Goal: Navigation & Orientation: Find specific page/section

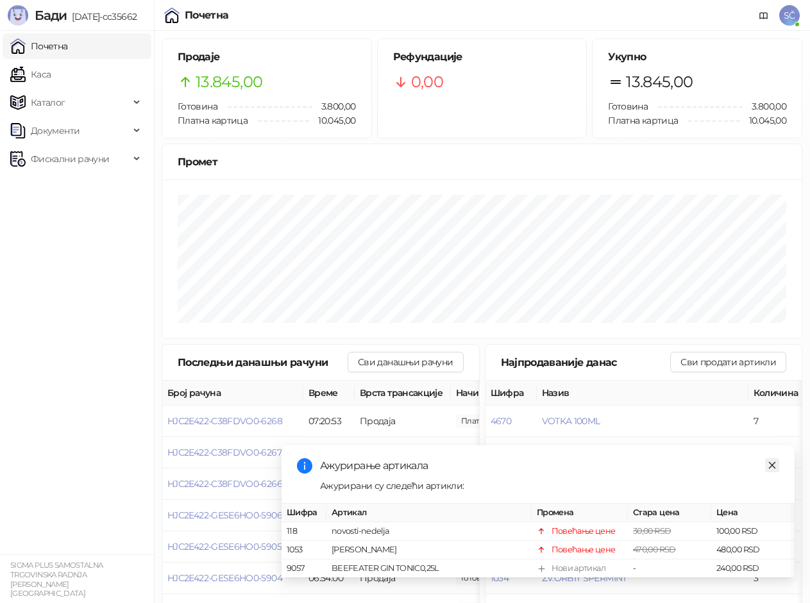
click at [778, 459] on link "Close" at bounding box center [772, 466] width 14 height 14
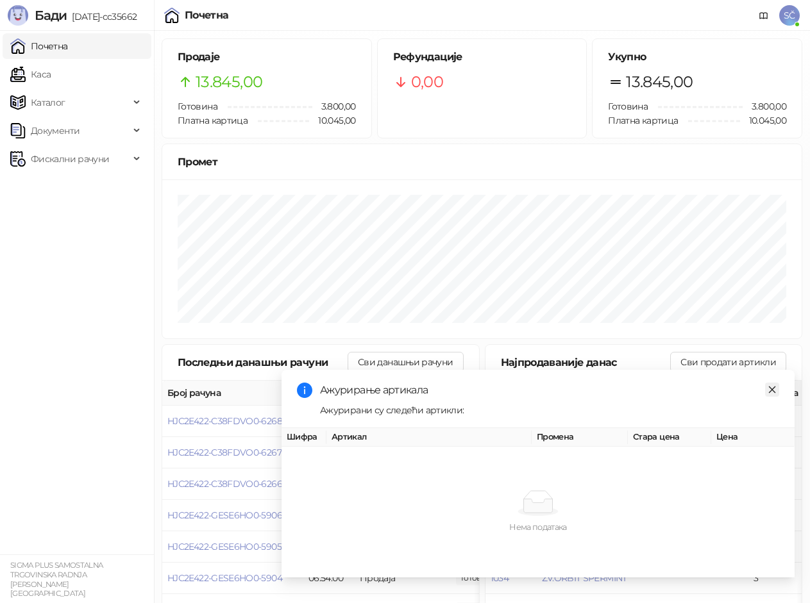
click at [778, 453] on div "Нема података Нема података" at bounding box center [538, 512] width 513 height 136
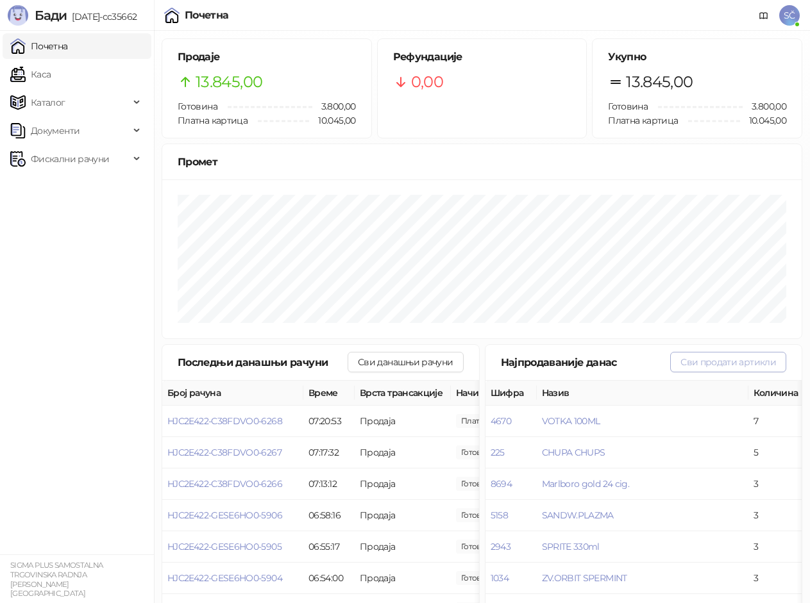
click at [719, 362] on button "Сви продати артикли" at bounding box center [728, 362] width 116 height 21
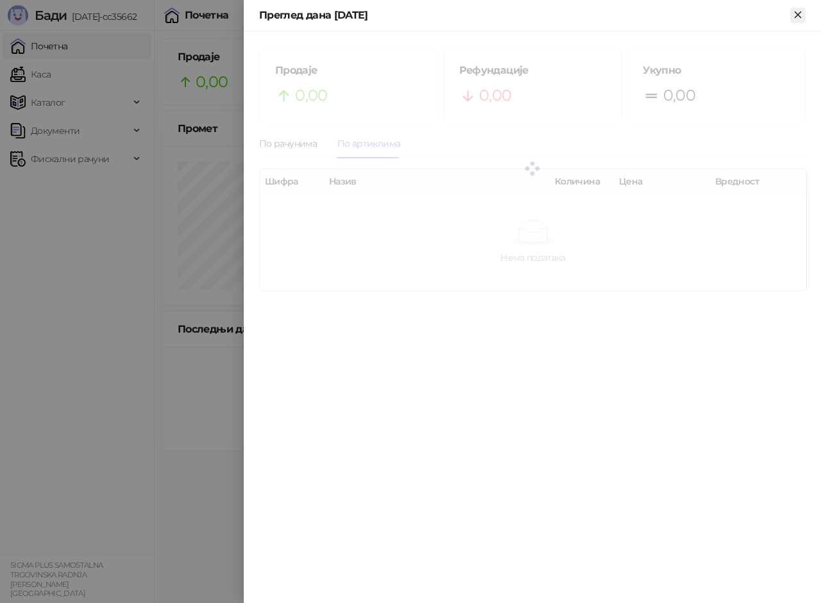
click at [798, 15] on icon "Close" at bounding box center [798, 15] width 6 height 6
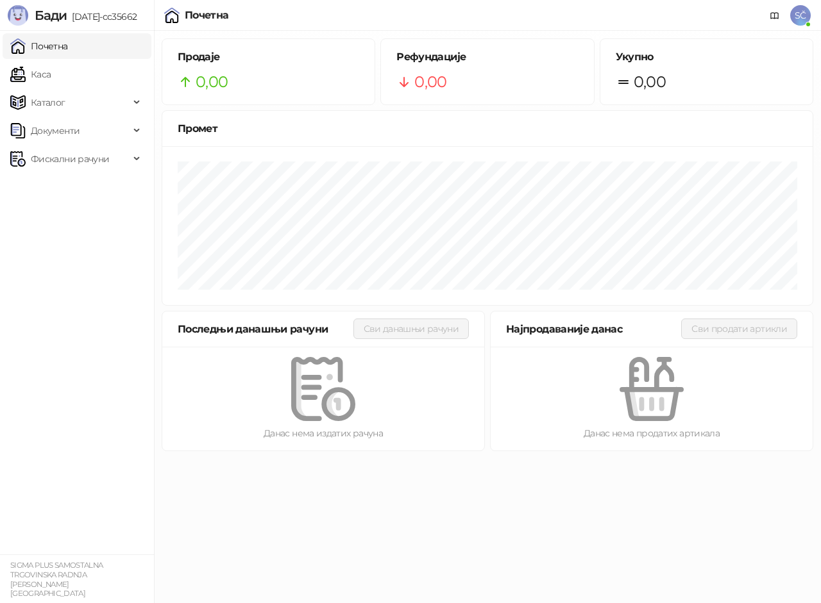
click at [62, 364] on ul "Почетна [PERSON_NAME] Документи Фискални рачуни" at bounding box center [77, 293] width 154 height 524
click at [195, 439] on div "Данас нема издатих рачуна" at bounding box center [323, 433] width 281 height 14
click at [106, 428] on ul "Почетна [PERSON_NAME] Документи Фискални рачуни" at bounding box center [77, 293] width 154 height 524
click at [106, 382] on ul "Почетна [PERSON_NAME] Документи Фискални рачуни" at bounding box center [77, 293] width 154 height 524
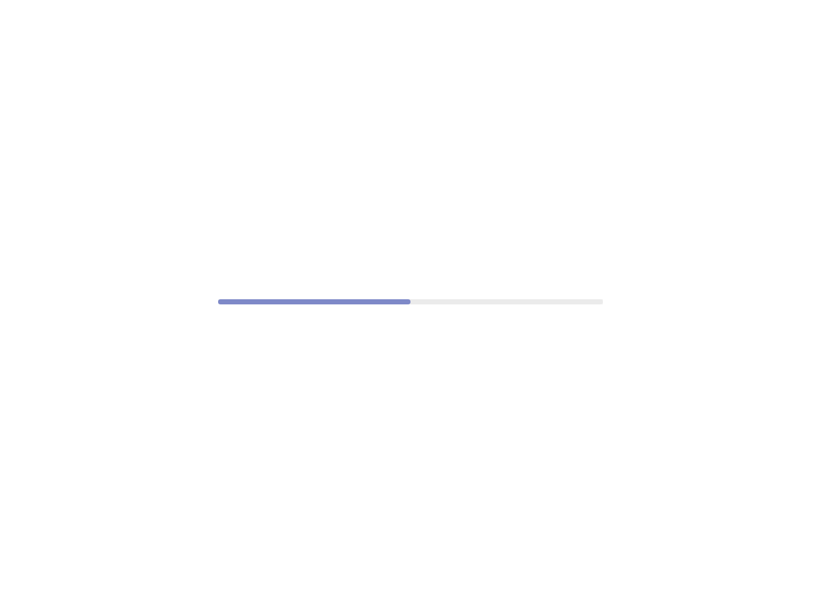
click at [681, 332] on div at bounding box center [410, 301] width 821 height 603
drag, startPoint x: 406, startPoint y: 300, endPoint x: 571, endPoint y: 301, distance: 164.8
click at [571, 301] on progress at bounding box center [410, 301] width 385 height 5
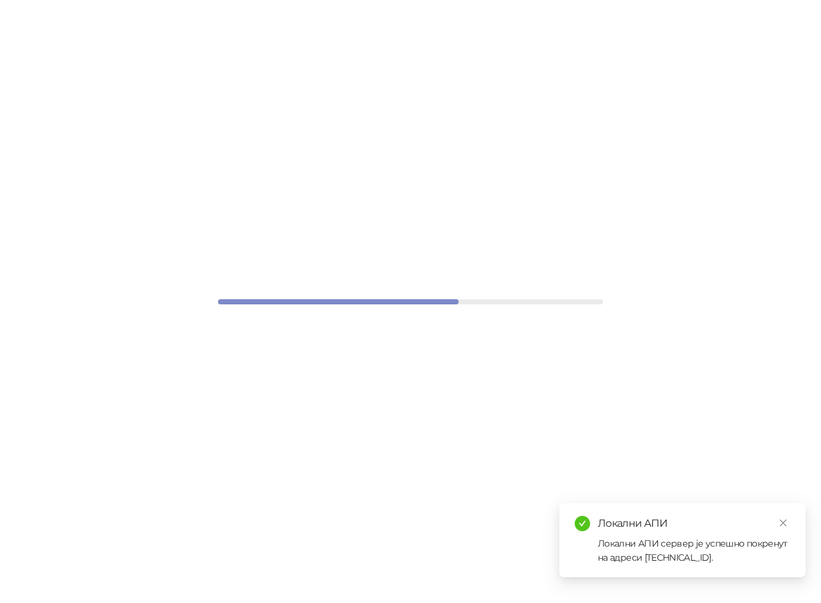
click at [572, 301] on progress at bounding box center [410, 301] width 385 height 5
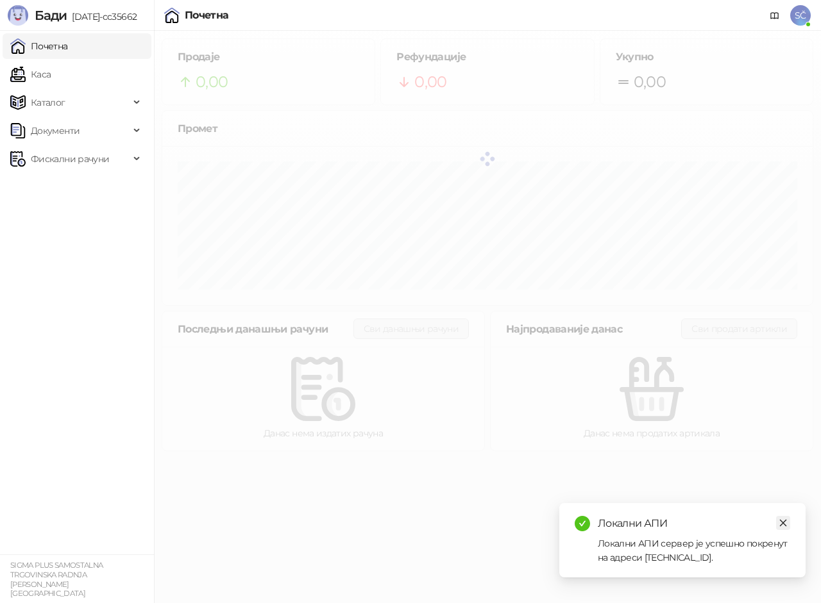
click at [784, 523] on icon "close" at bounding box center [783, 523] width 7 height 7
